Goal: Information Seeking & Learning: Learn about a topic

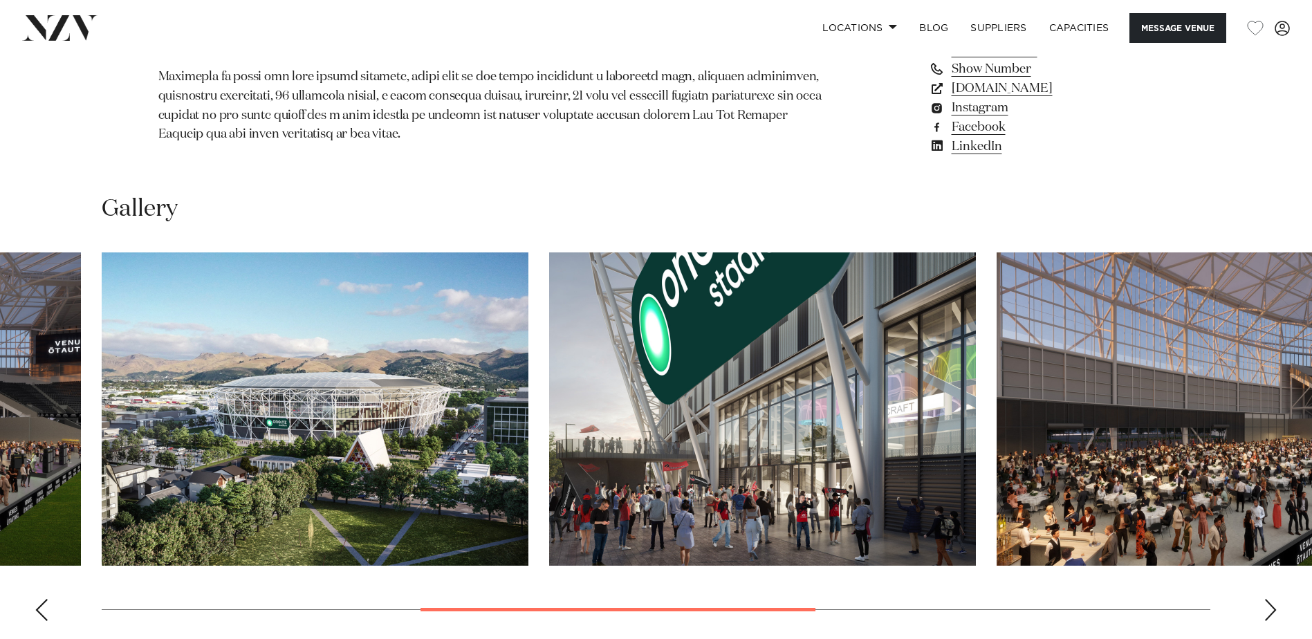
scroll to position [1522, 0]
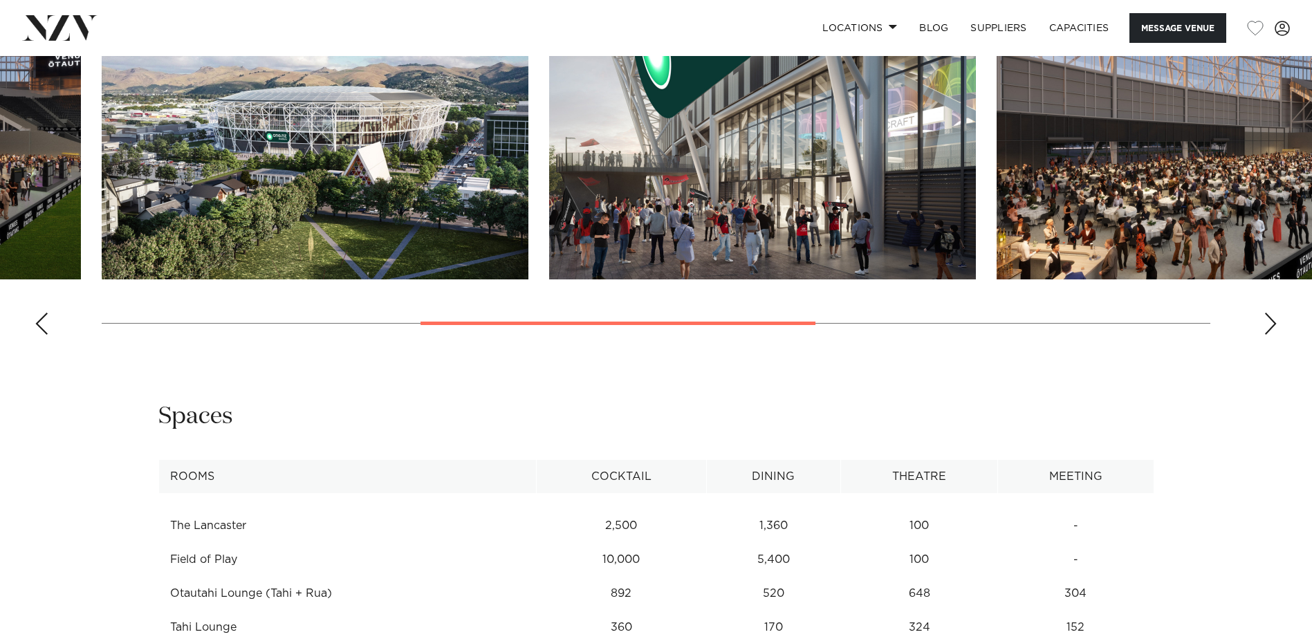
click at [1274, 335] on div "Next slide" at bounding box center [1271, 324] width 14 height 22
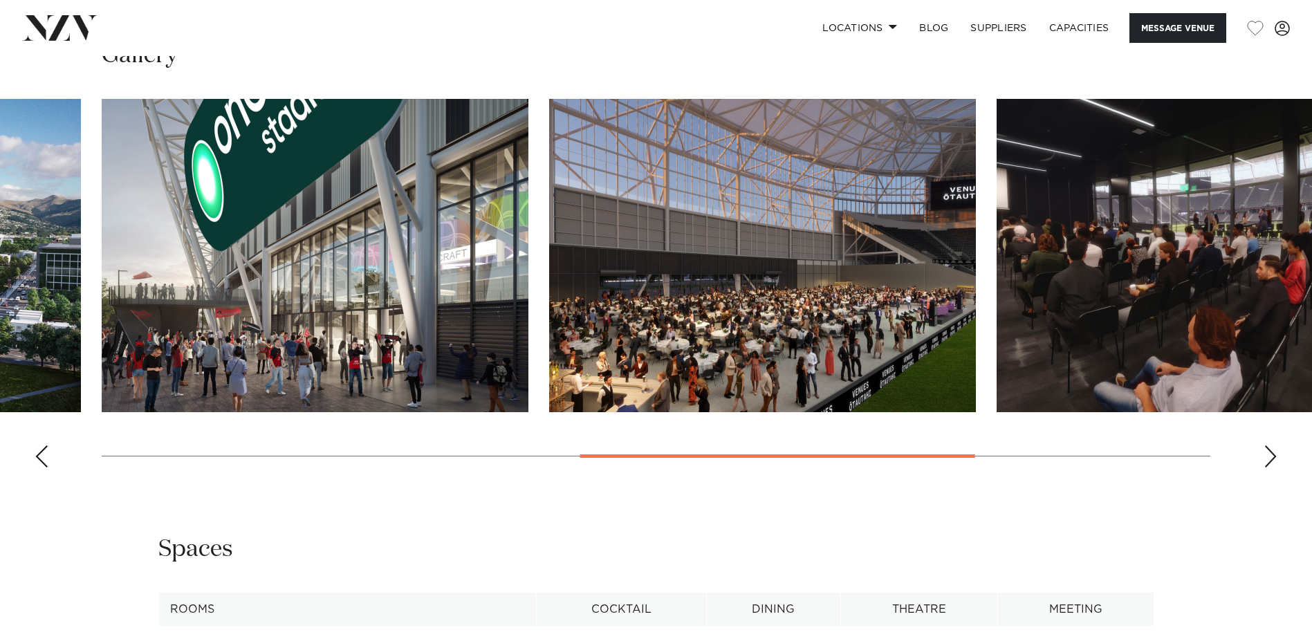
scroll to position [1384, 0]
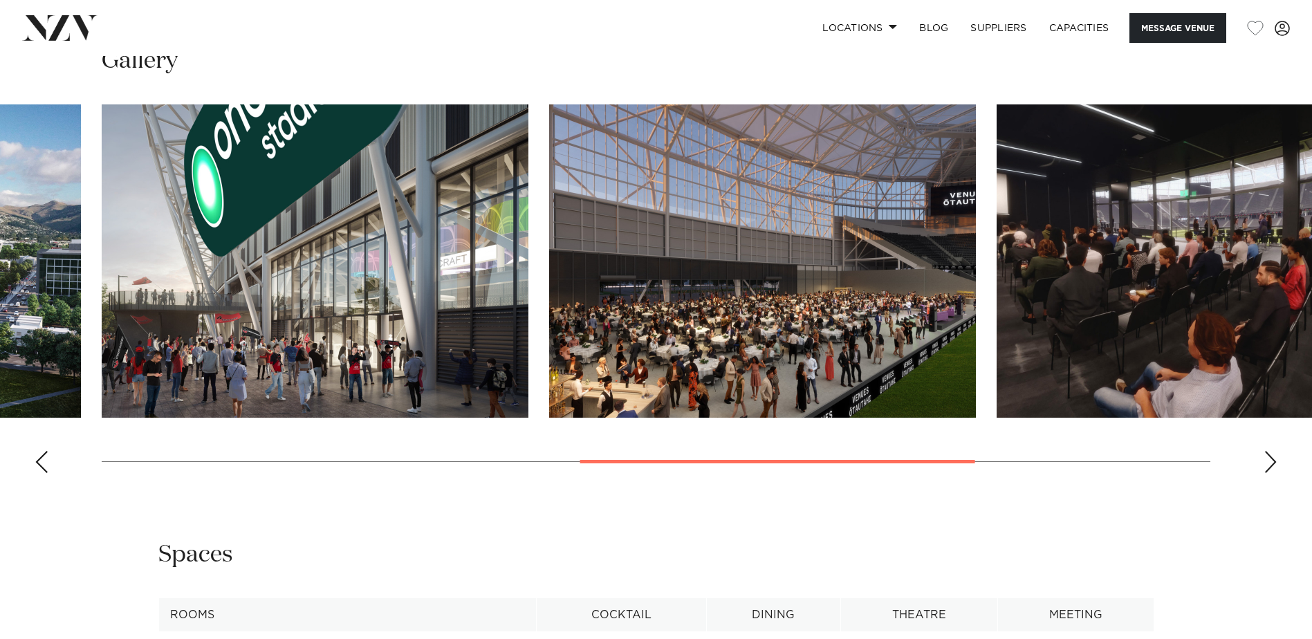
click at [1254, 484] on swiper-container at bounding box center [656, 294] width 1312 height 380
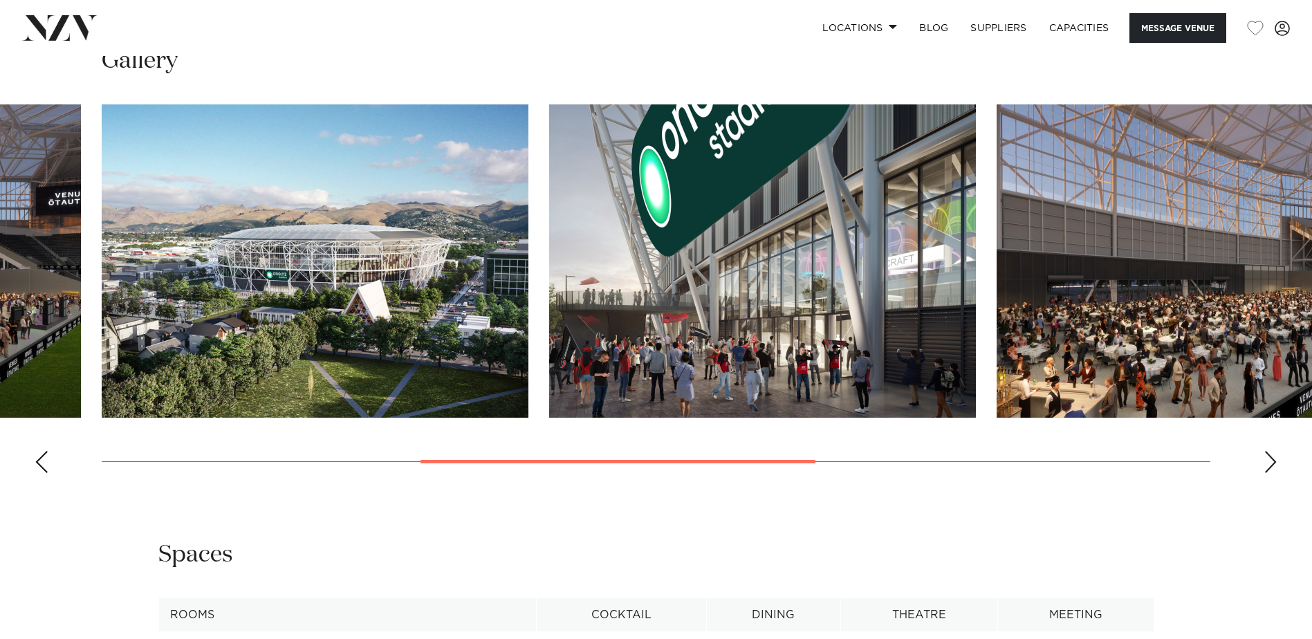
click at [1256, 484] on swiper-container at bounding box center [656, 294] width 1312 height 380
click at [1281, 484] on swiper-container at bounding box center [656, 294] width 1312 height 380
click at [1271, 473] on div "Next slide" at bounding box center [1271, 462] width 14 height 22
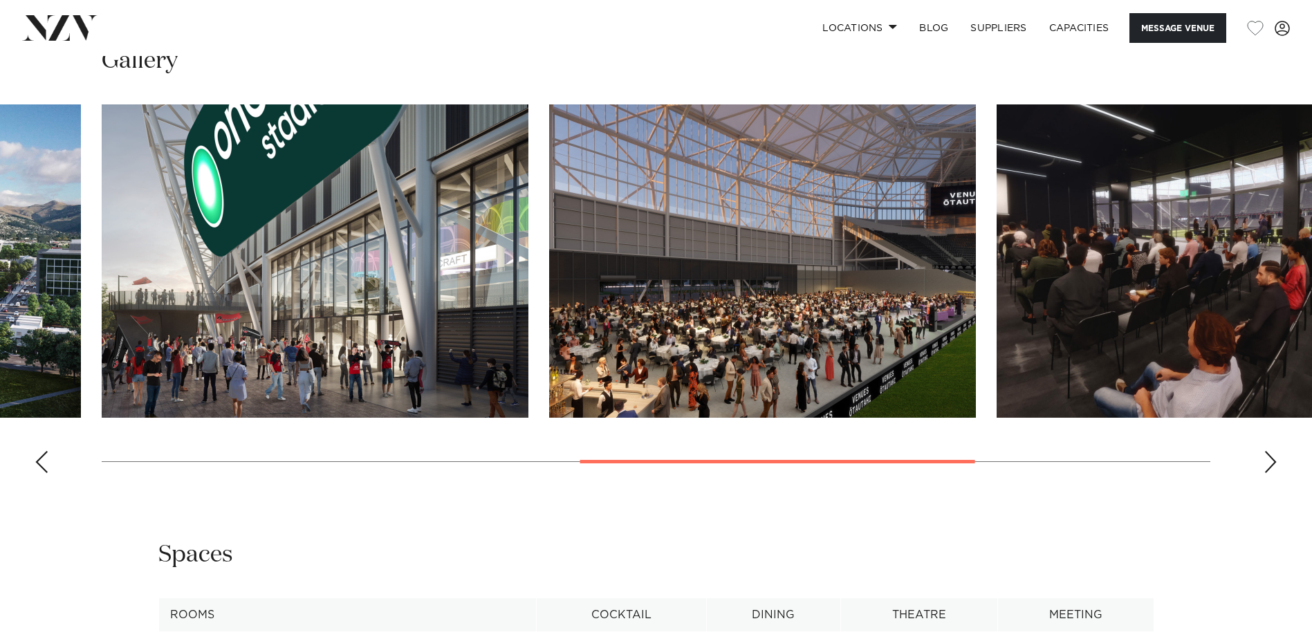
click at [1273, 473] on div "Next slide" at bounding box center [1271, 462] width 14 height 22
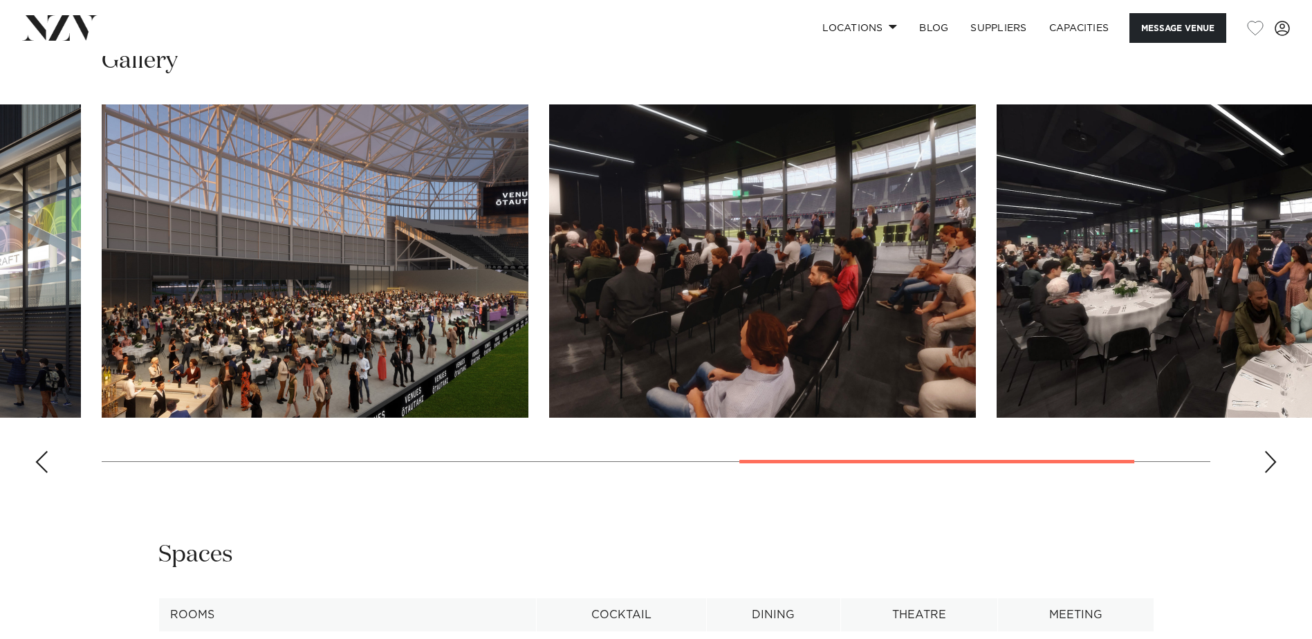
click at [1273, 473] on div "Next slide" at bounding box center [1271, 462] width 14 height 22
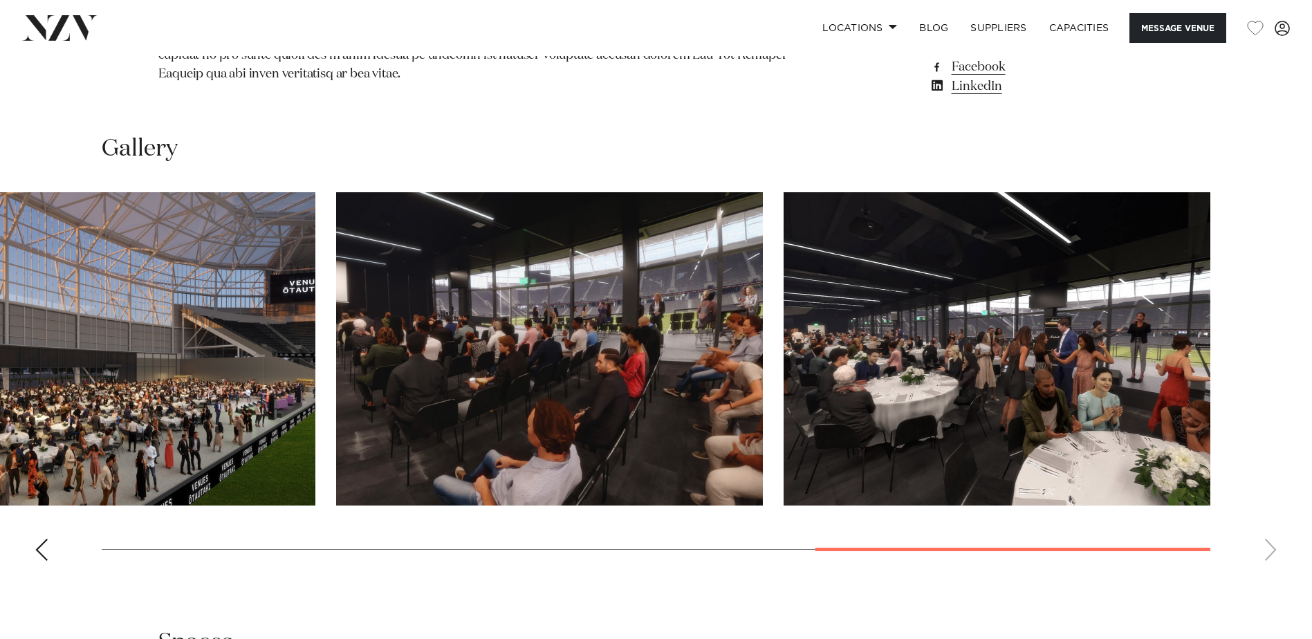
scroll to position [1314, 0]
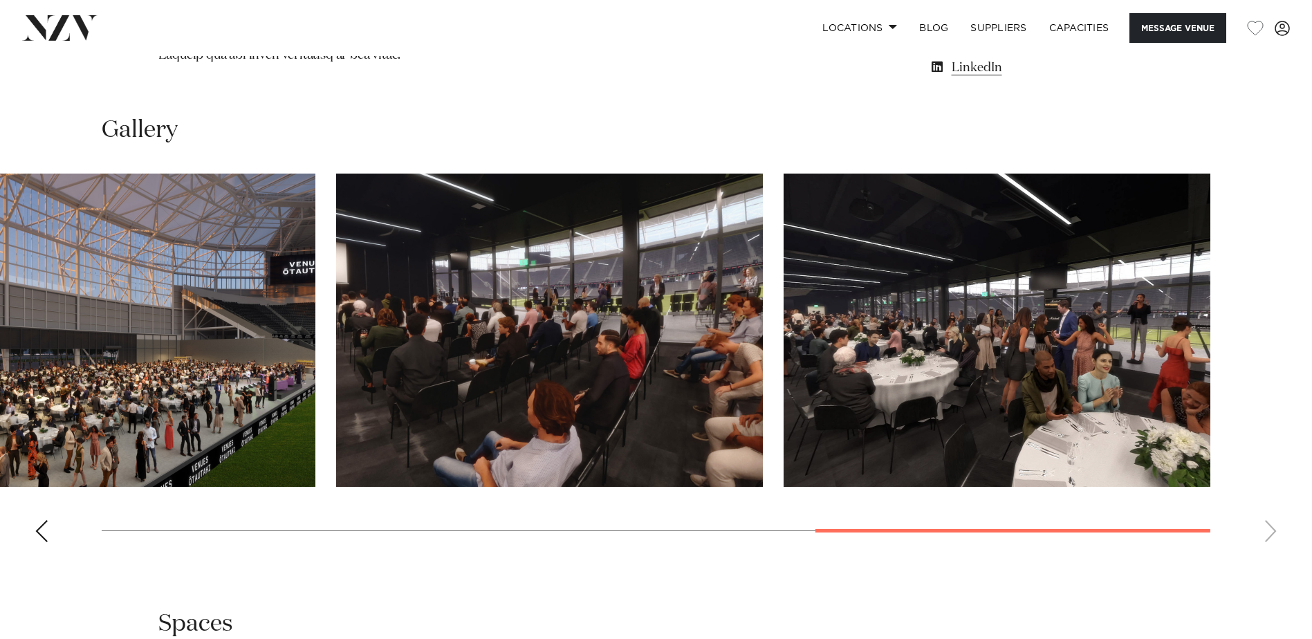
click at [42, 542] on div "Previous slide" at bounding box center [42, 531] width 14 height 22
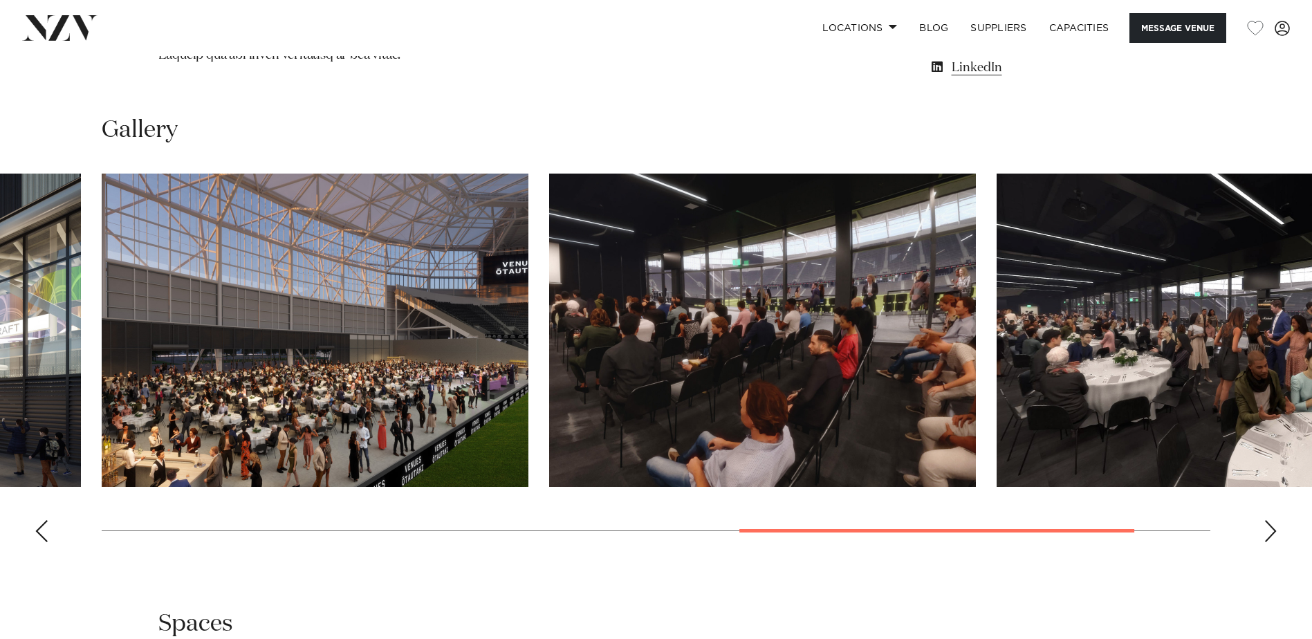
click at [47, 542] on div "Previous slide" at bounding box center [42, 531] width 14 height 22
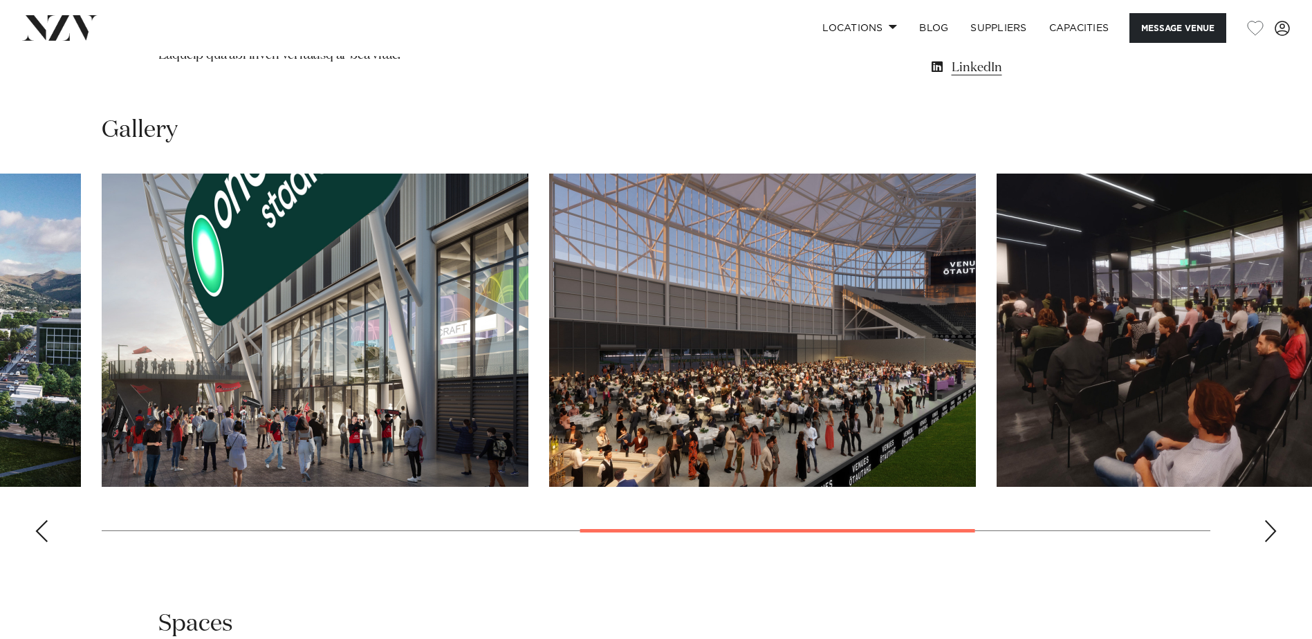
click at [49, 553] on swiper-container at bounding box center [656, 364] width 1312 height 380
click at [42, 542] on div "Previous slide" at bounding box center [42, 531] width 14 height 22
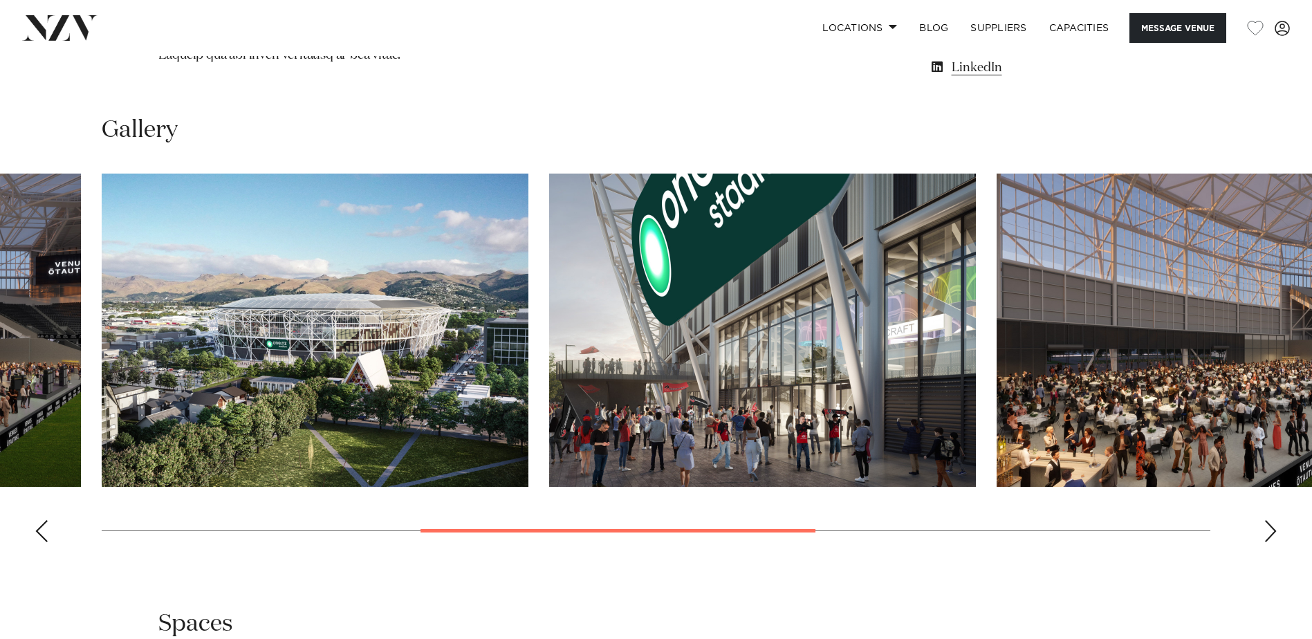
click at [42, 542] on div "Previous slide" at bounding box center [42, 531] width 14 height 22
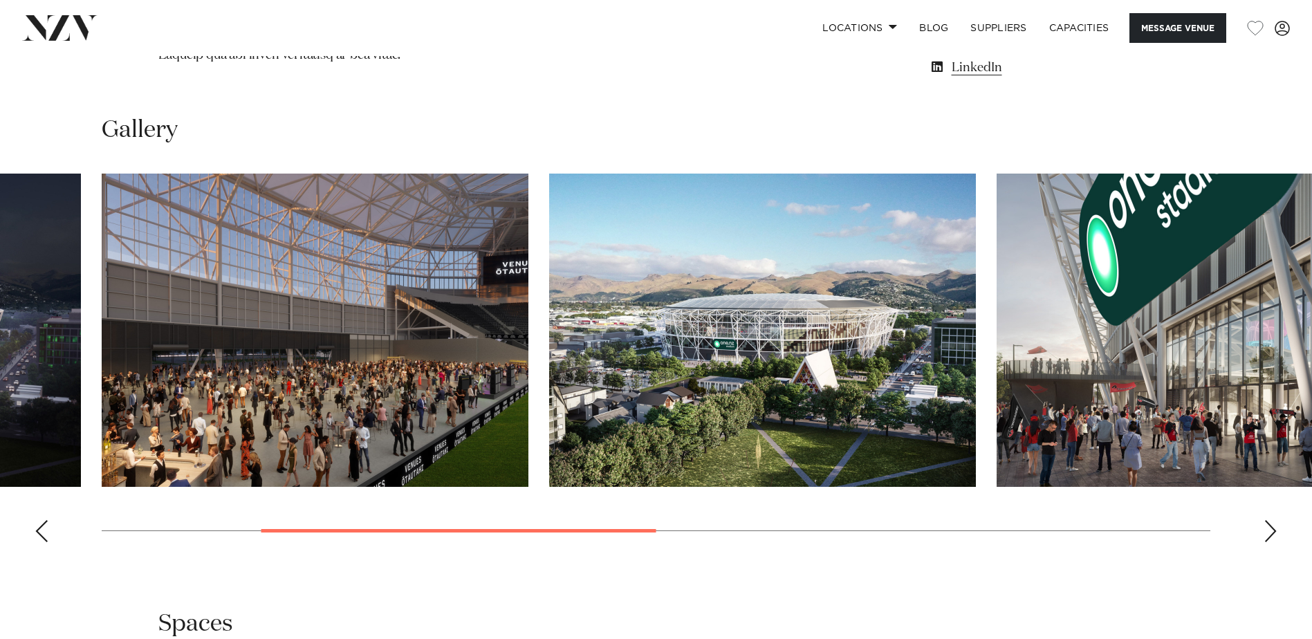
click at [42, 542] on div "Previous slide" at bounding box center [42, 531] width 14 height 22
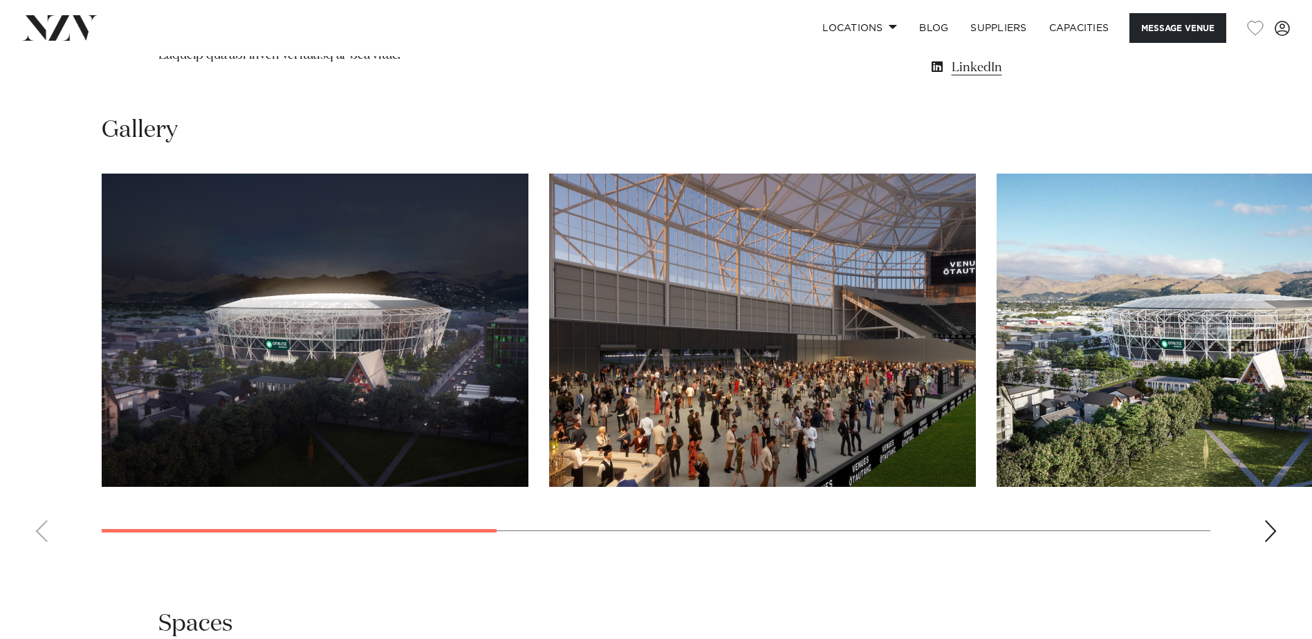
click at [1265, 542] on div "Next slide" at bounding box center [1271, 531] width 14 height 22
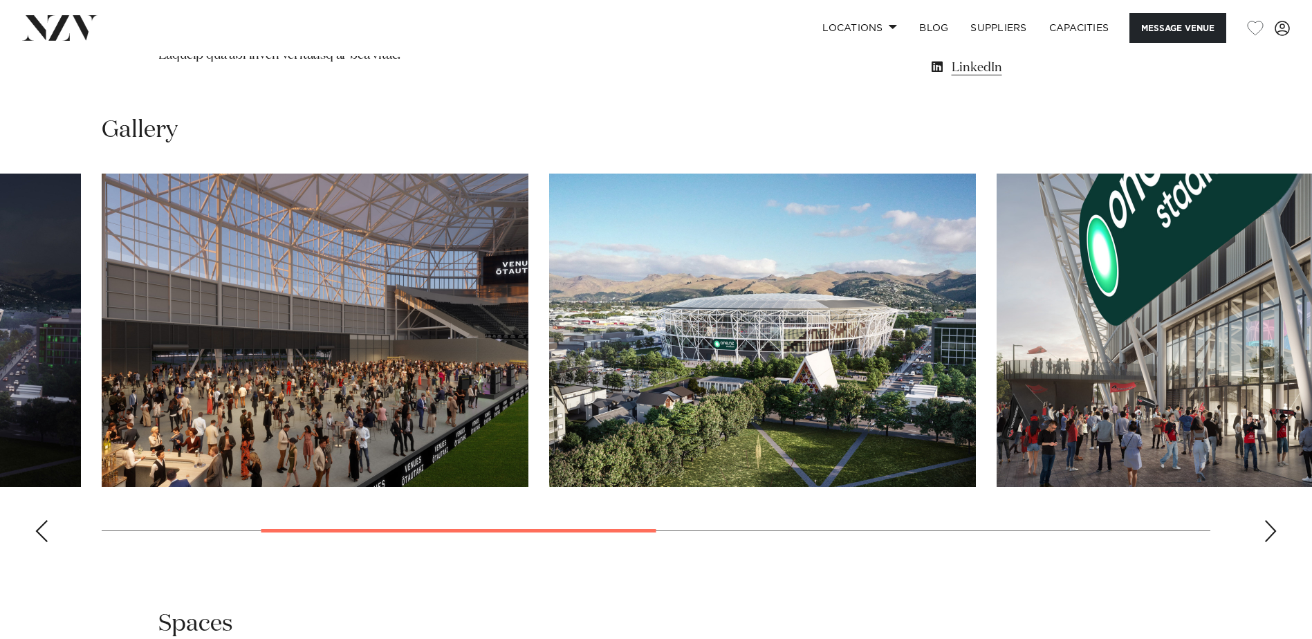
click at [1265, 542] on div "Next slide" at bounding box center [1271, 531] width 14 height 22
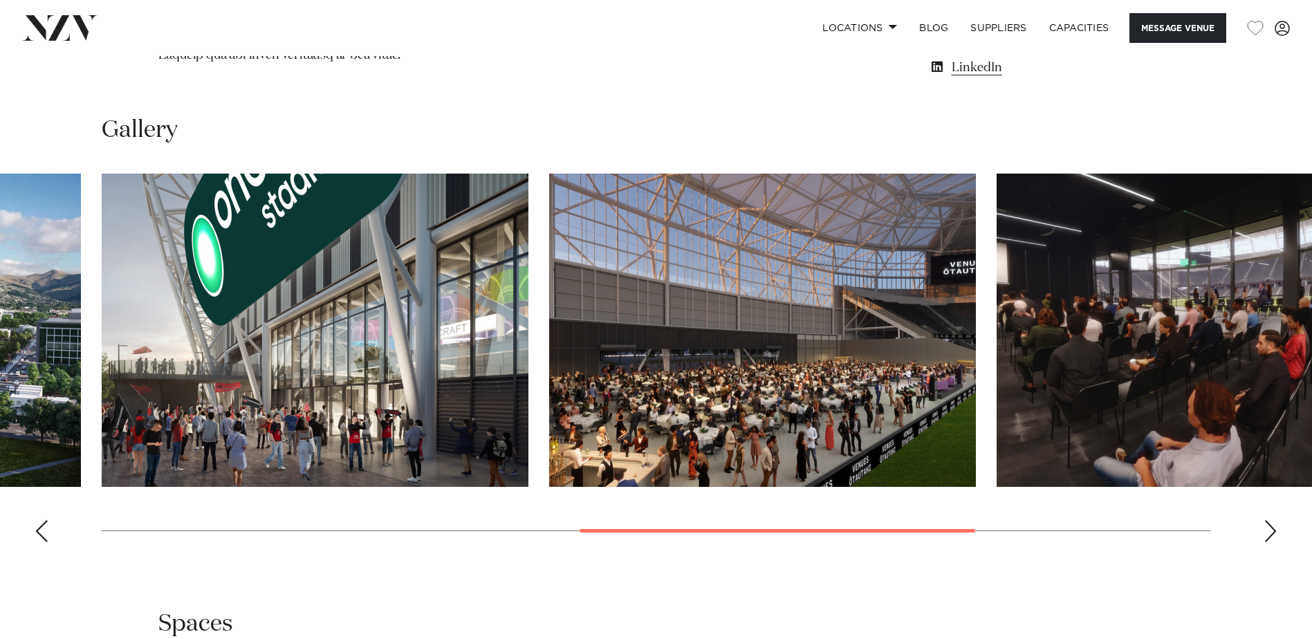
drag, startPoint x: 1187, startPoint y: 452, endPoint x: 780, endPoint y: 440, distance: 406.9
click at [1269, 542] on div "Next slide" at bounding box center [1271, 531] width 14 height 22
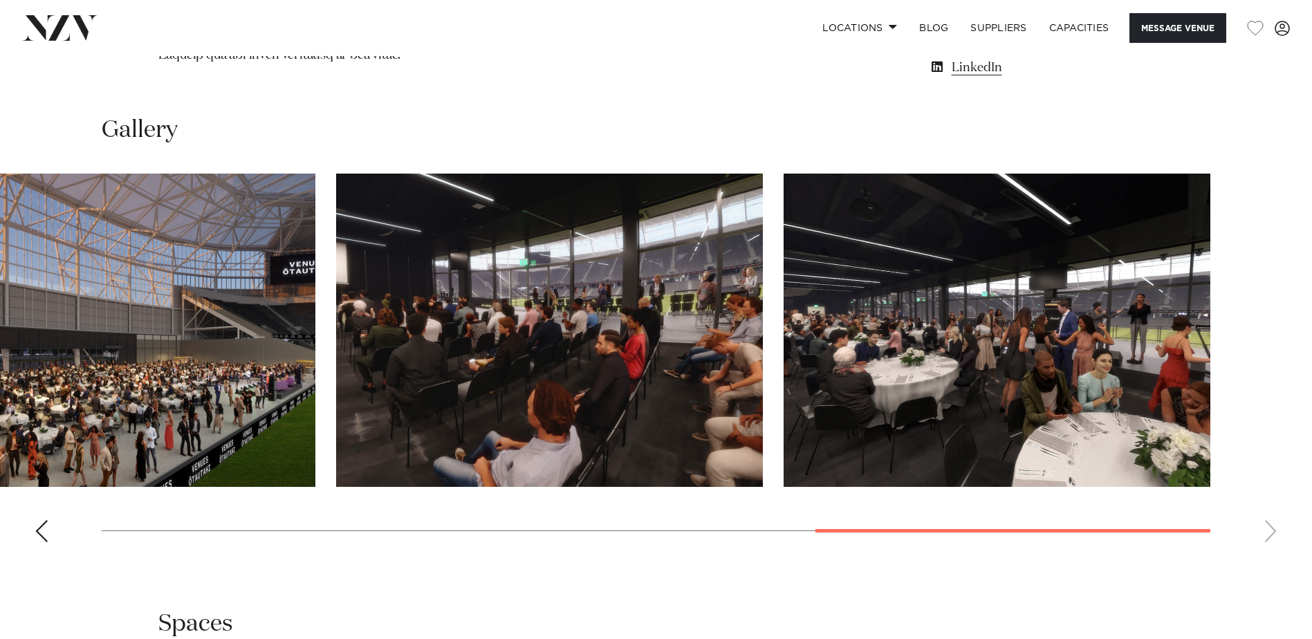
click at [1269, 553] on swiper-container at bounding box center [656, 364] width 1312 height 380
click at [42, 542] on div "Previous slide" at bounding box center [42, 531] width 14 height 22
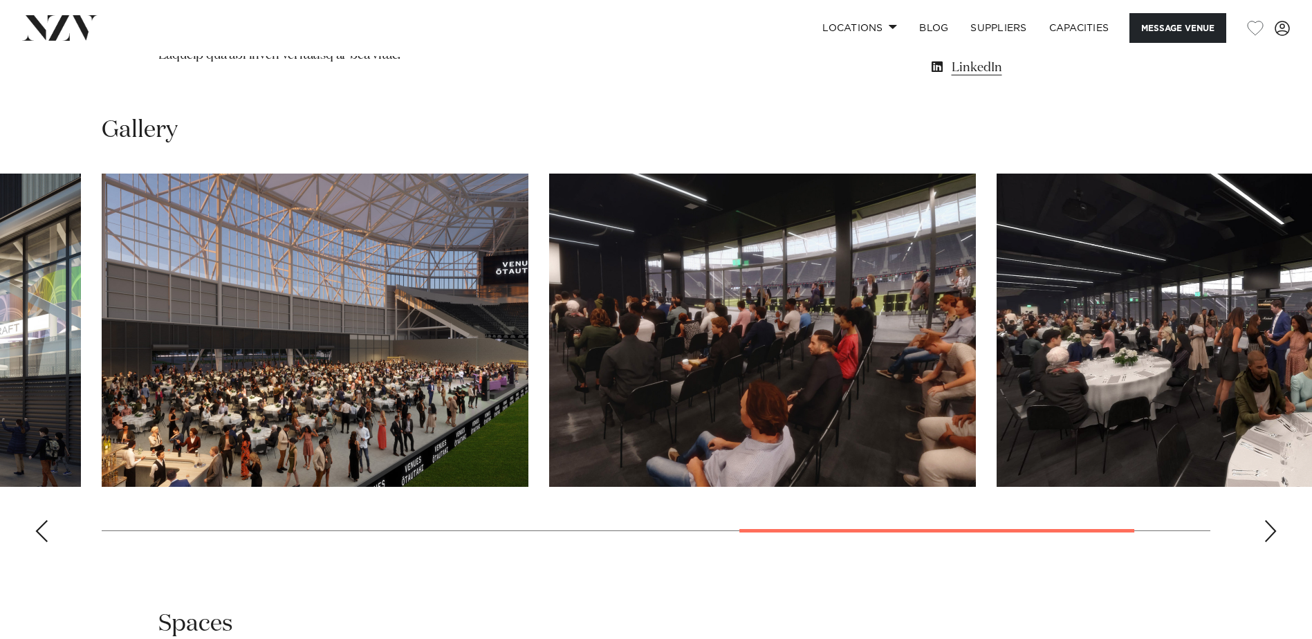
click at [42, 542] on div "Previous slide" at bounding box center [42, 531] width 14 height 22
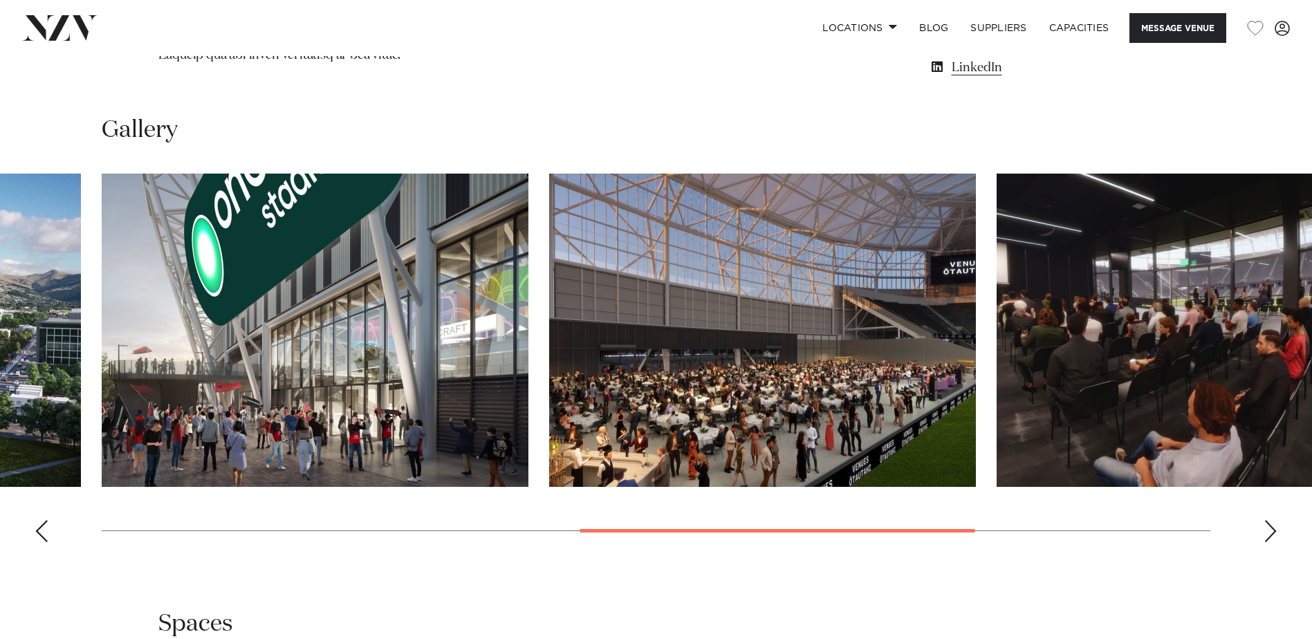
click at [42, 542] on div "Previous slide" at bounding box center [42, 531] width 14 height 22
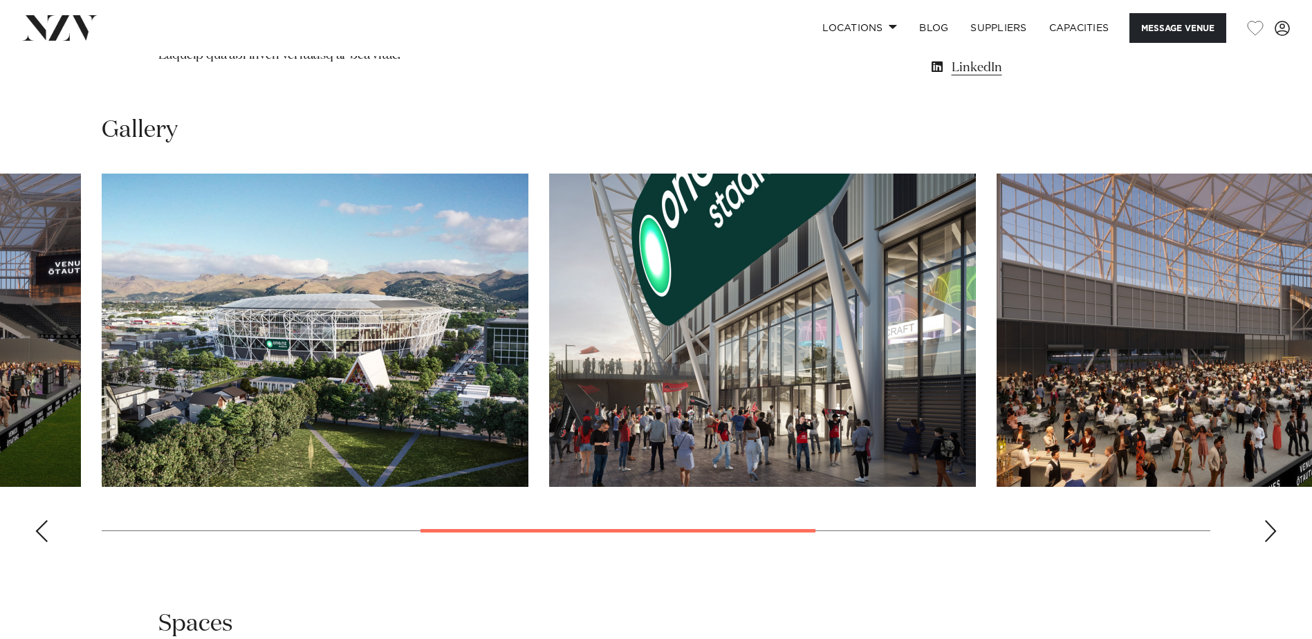
click at [42, 542] on div "Previous slide" at bounding box center [42, 531] width 14 height 22
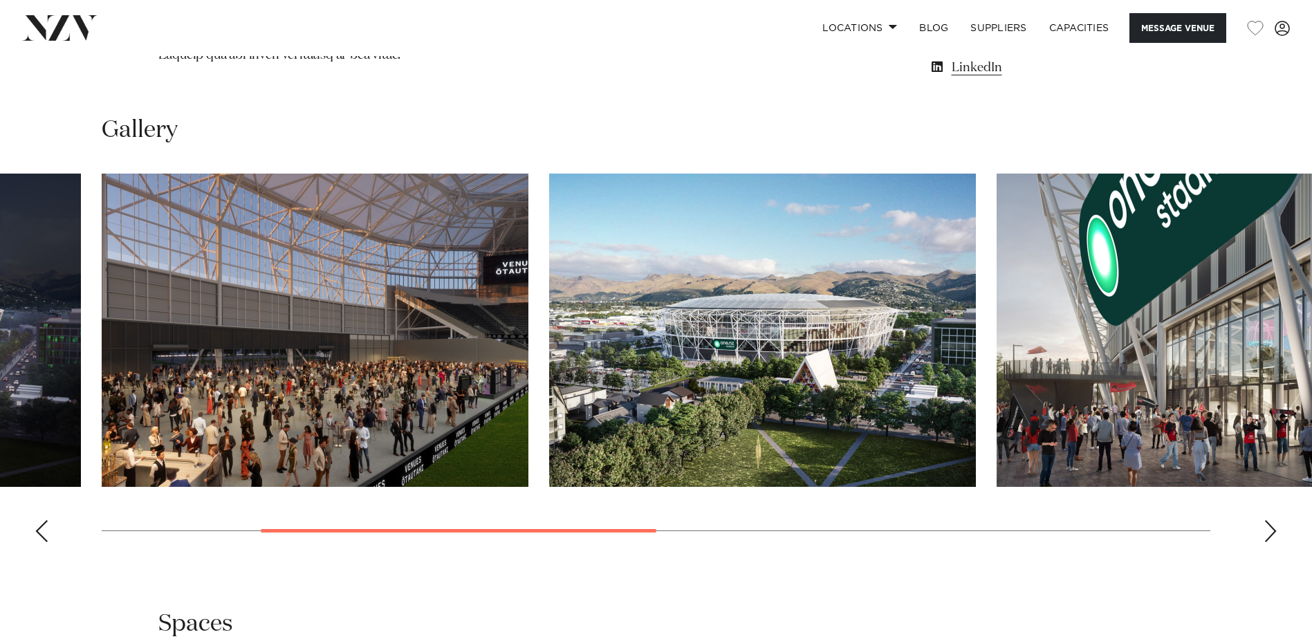
click at [42, 542] on div "Previous slide" at bounding box center [42, 531] width 14 height 22
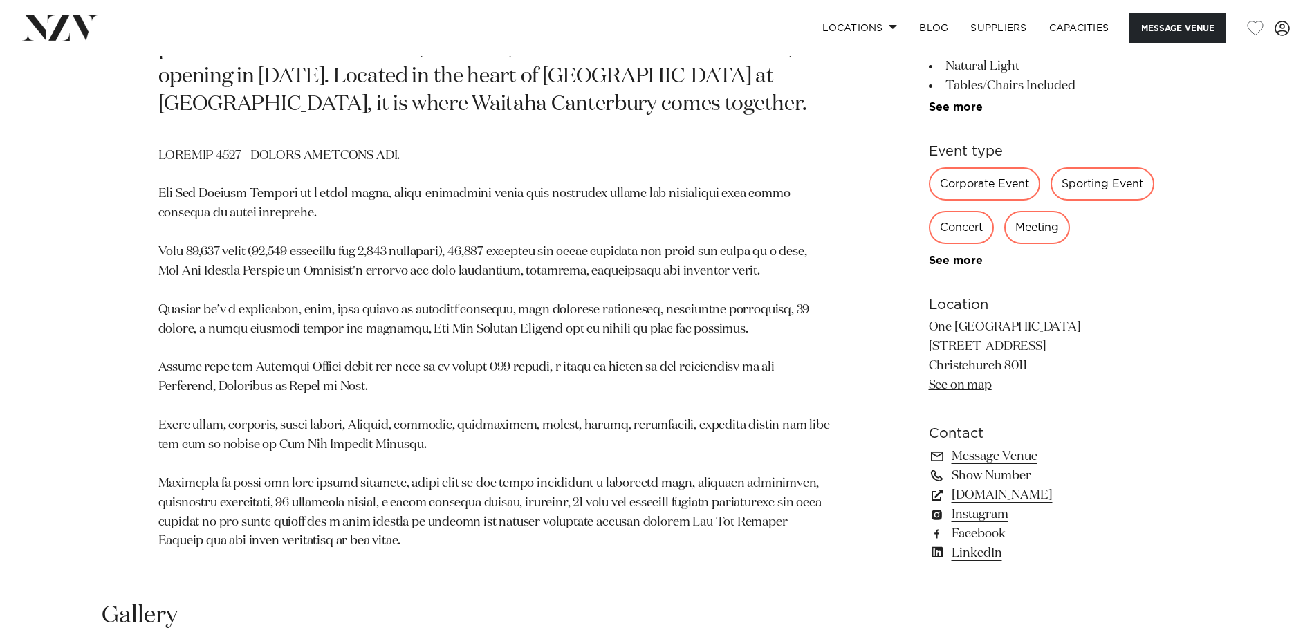
scroll to position [830, 0]
